Goal: Transaction & Acquisition: Purchase product/service

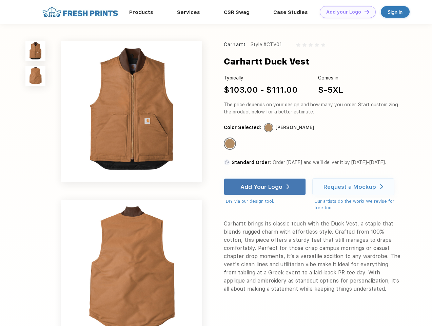
click at [345, 12] on link "Add your Logo Design Tool" at bounding box center [348, 12] width 56 height 12
click at [0, 0] on div "Design Tool" at bounding box center [0, 0] width 0 height 0
click at [364, 12] on link "Add your Logo Design Tool" at bounding box center [348, 12] width 56 height 12
click at [36, 51] on img at bounding box center [35, 51] width 20 height 20
click at [36, 76] on img at bounding box center [35, 76] width 20 height 20
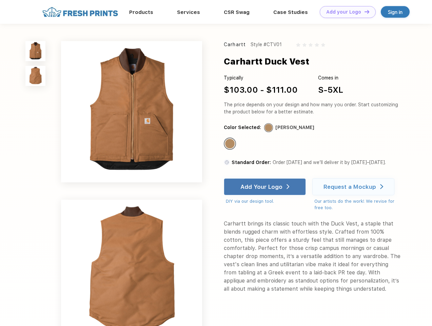
click at [231, 144] on div "Standard Color" at bounding box center [229, 143] width 9 height 9
click at [266, 187] on div "Add Your Logo" at bounding box center [262, 186] width 42 height 7
click at [355, 187] on div "Request a Mockup" at bounding box center [350, 186] width 53 height 7
